Goal: Task Accomplishment & Management: Use online tool/utility

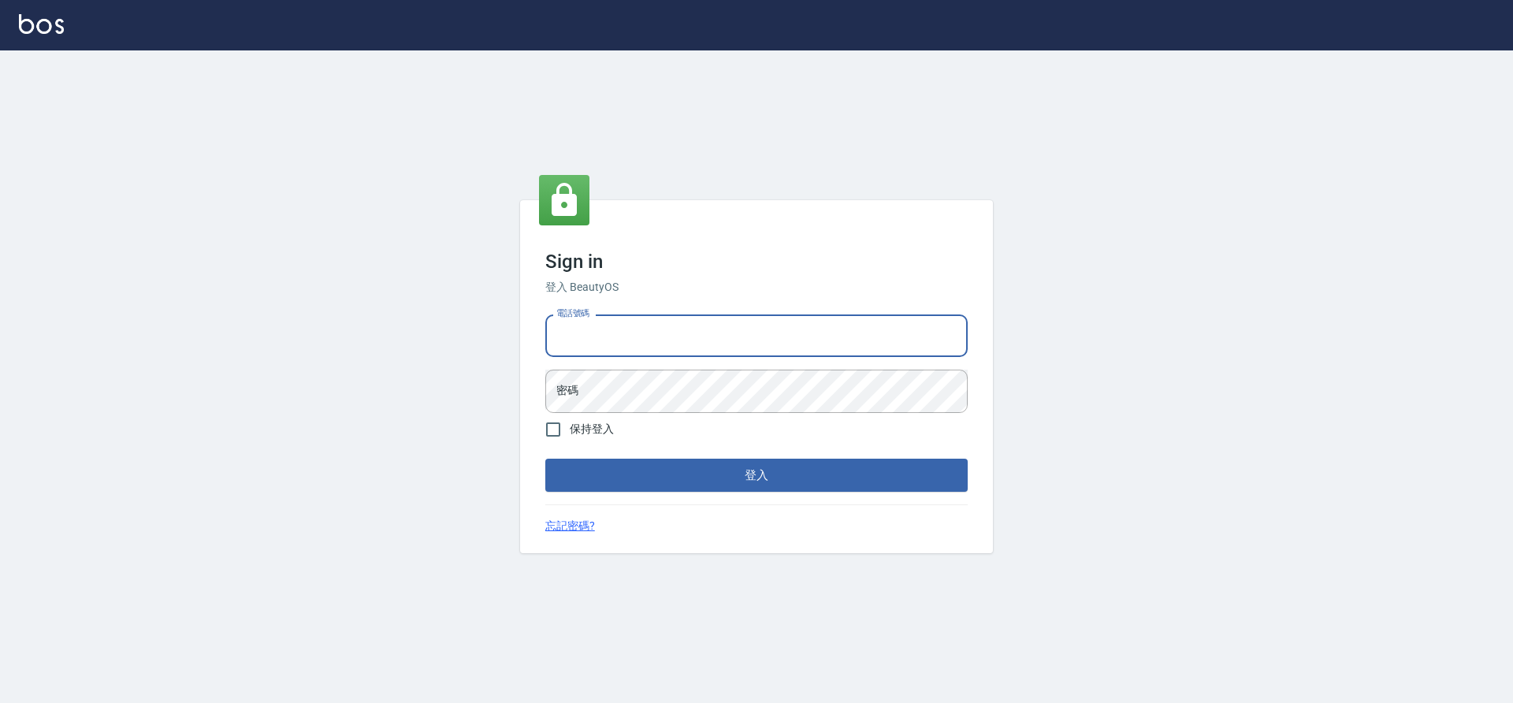
click at [733, 330] on input "電話號碼" at bounding box center [756, 335] width 422 height 43
type input "7805667"
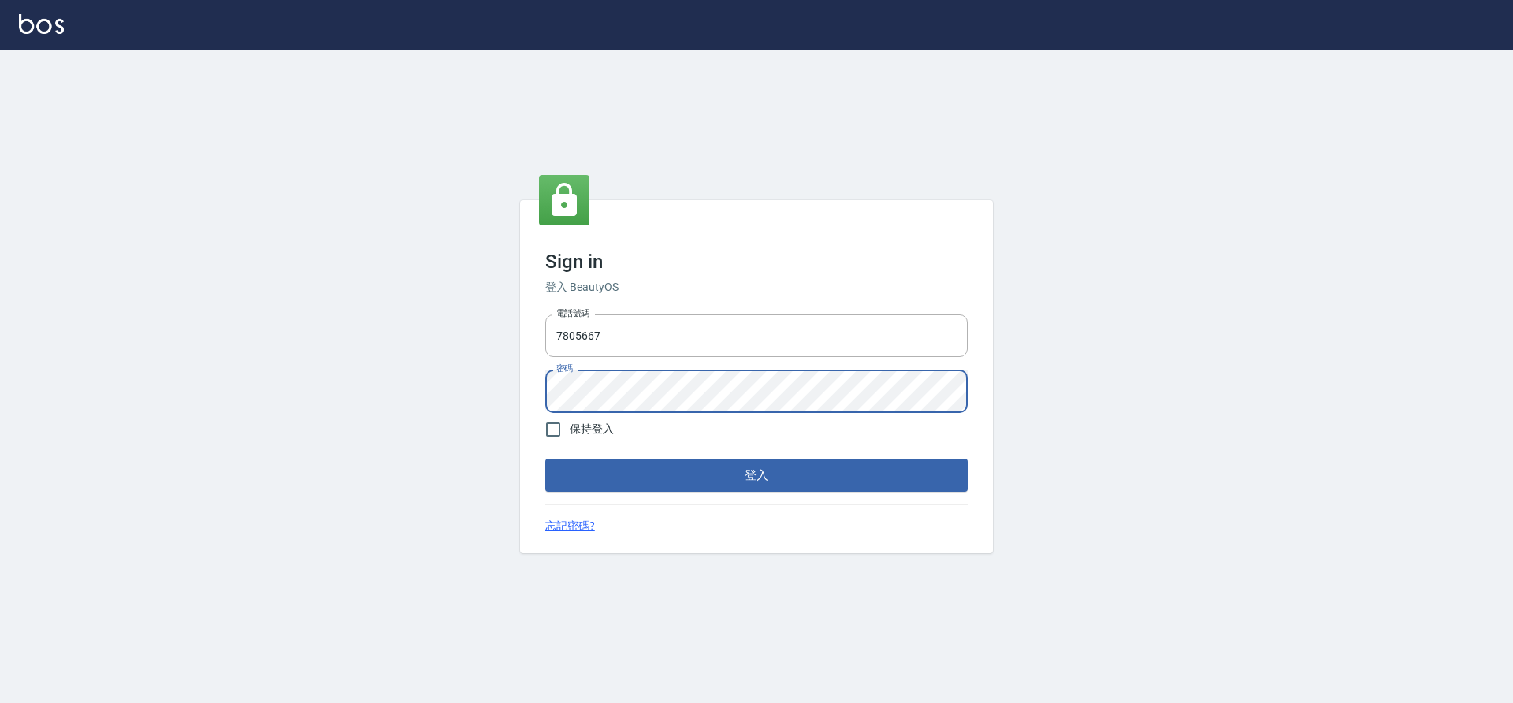
click at [545, 459] on button "登入" at bounding box center [756, 475] width 422 height 33
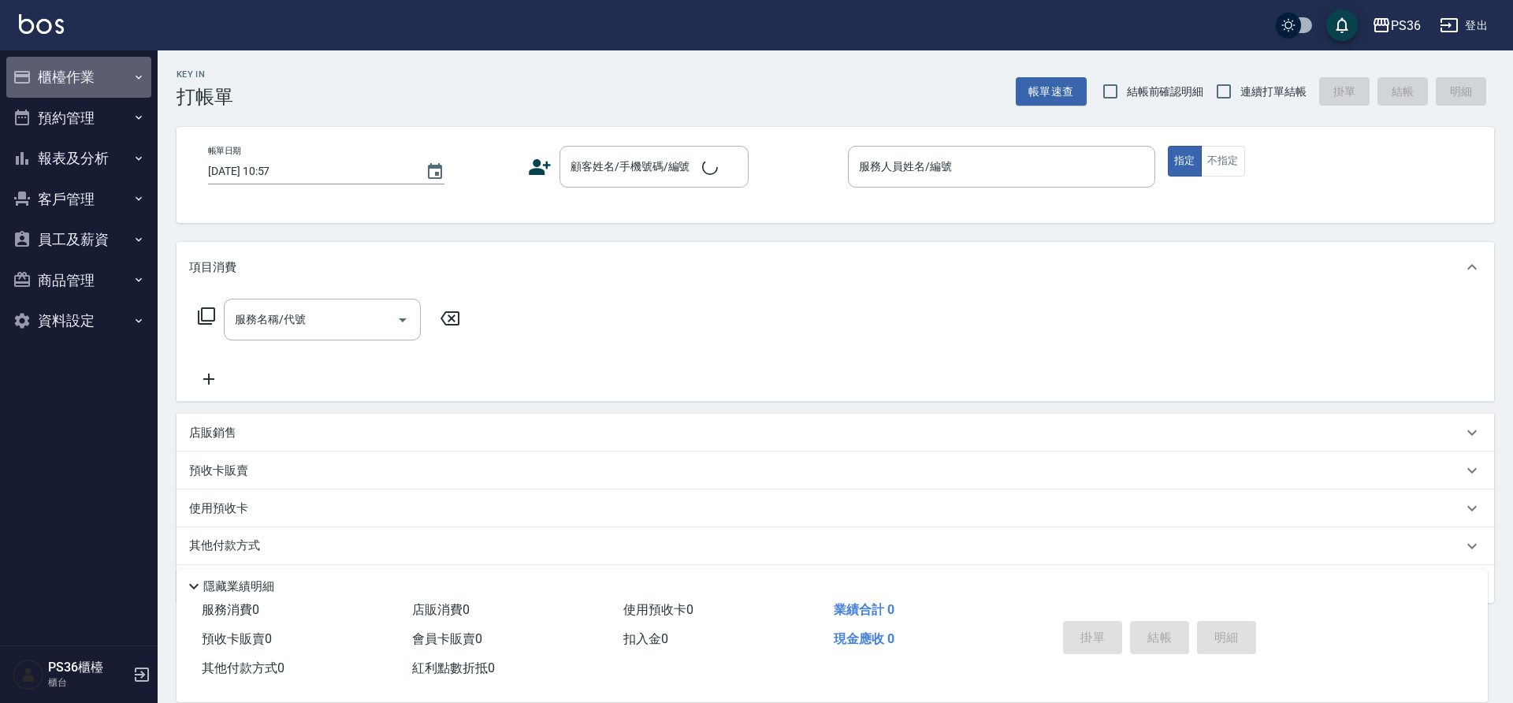
click at [84, 73] on button "櫃檯作業" at bounding box center [78, 77] width 145 height 41
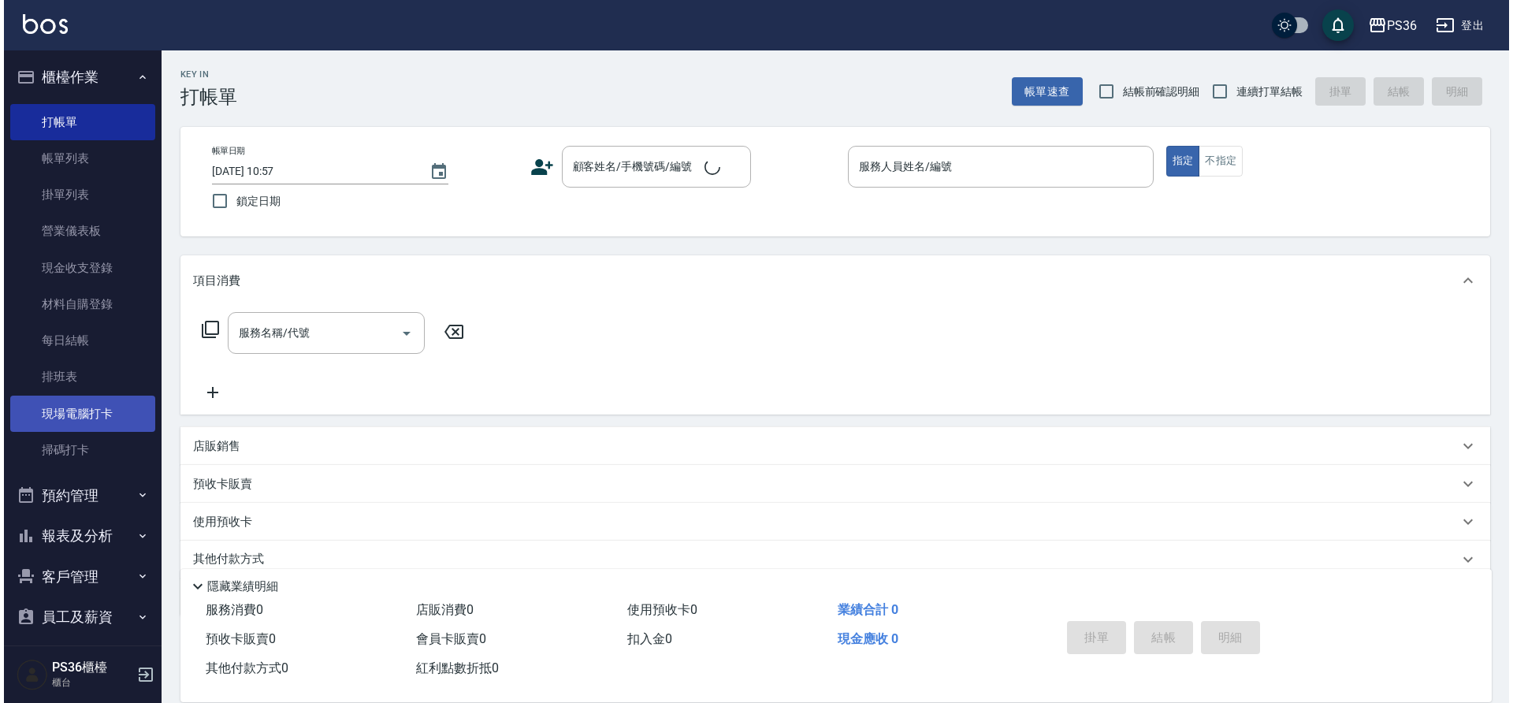
scroll to position [91, 0]
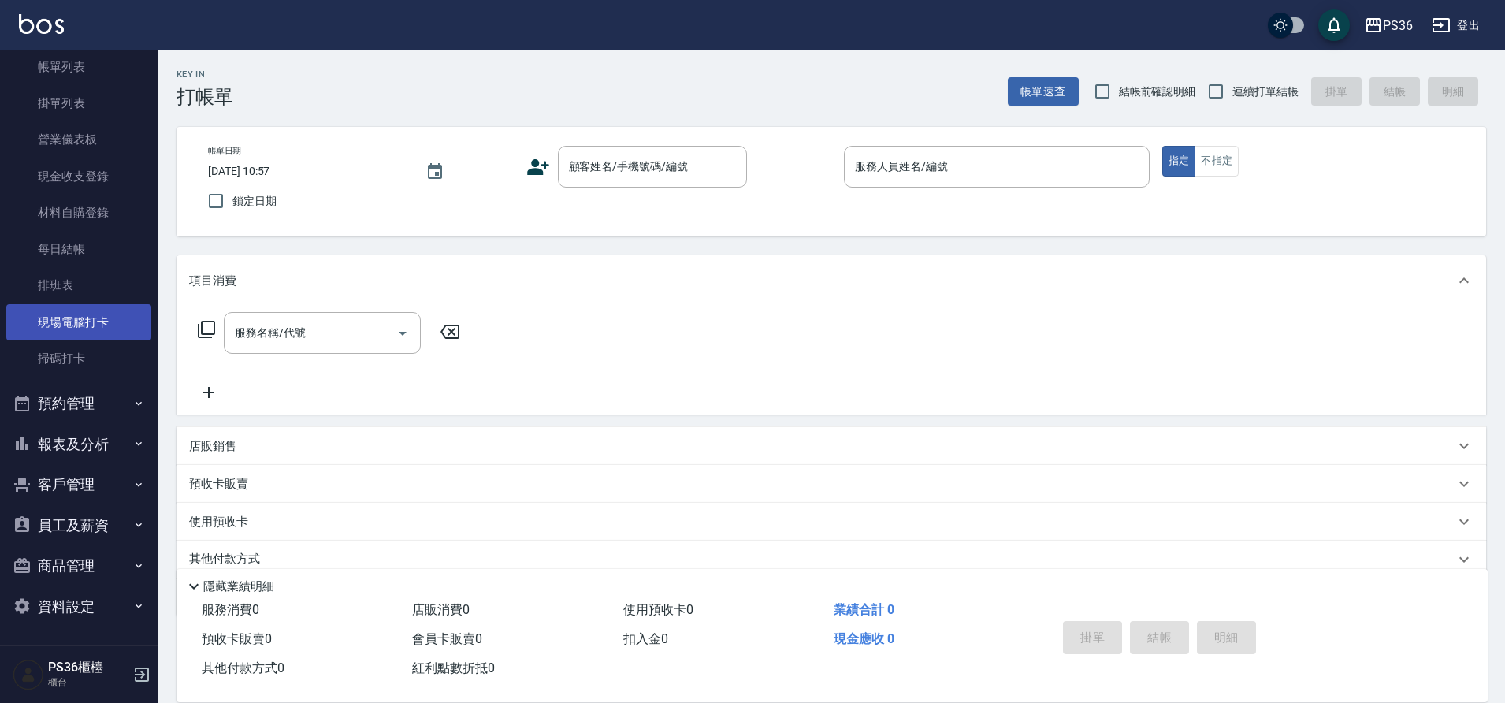
click at [54, 336] on link "現場電腦打卡" at bounding box center [78, 322] width 145 height 36
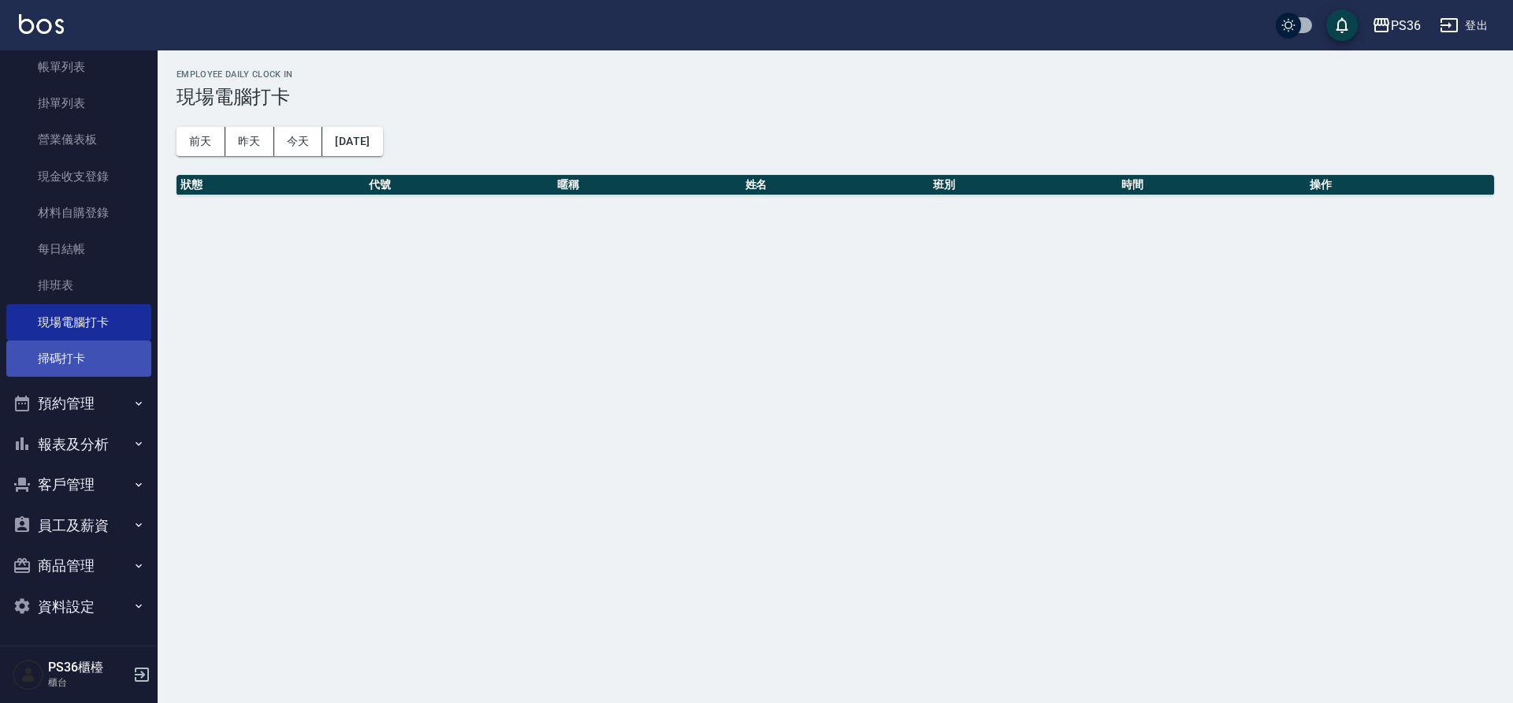
click at [60, 353] on link "掃碼打卡" at bounding box center [78, 358] width 145 height 36
